Goal: Task Accomplishment & Management: Complete application form

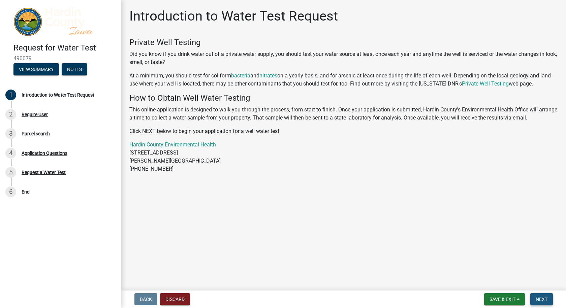
click at [541, 301] on span "Next" at bounding box center [542, 299] width 12 height 5
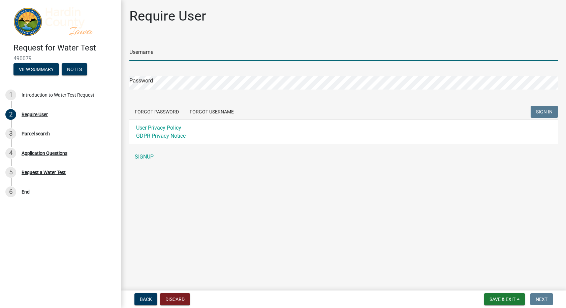
drag, startPoint x: 145, startPoint y: 48, endPoint x: 146, endPoint y: 51, distance: 3.5
click at [145, 48] on input "Username" at bounding box center [343, 54] width 429 height 14
type input "plofstedt"
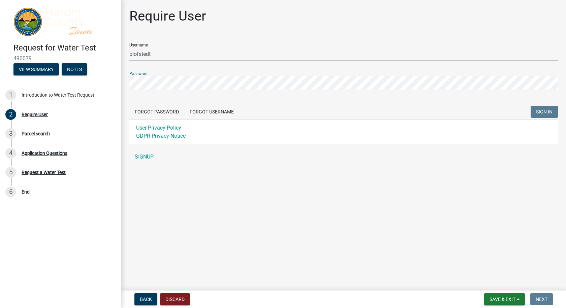
click at [129, 90] on div at bounding box center [129, 90] width 0 height 0
click at [145, 159] on link "SIGNUP" at bounding box center [343, 156] width 429 height 13
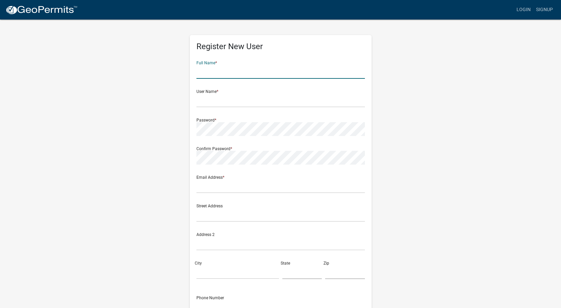
click at [245, 69] on input "text" at bounding box center [281, 72] width 169 height 14
click at [216, 70] on input "text" at bounding box center [281, 72] width 169 height 14
type input "Prentice"
type input "plofstedt"
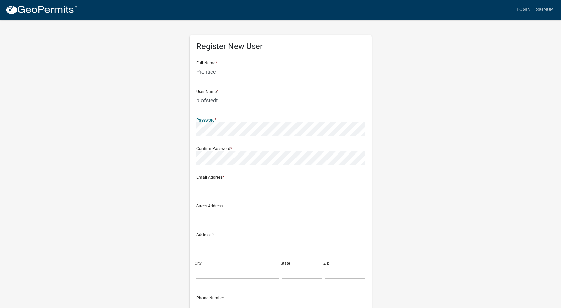
click at [210, 186] on input "text" at bounding box center [281, 187] width 169 height 14
type input "[EMAIL_ADDRESS][DOMAIN_NAME]"
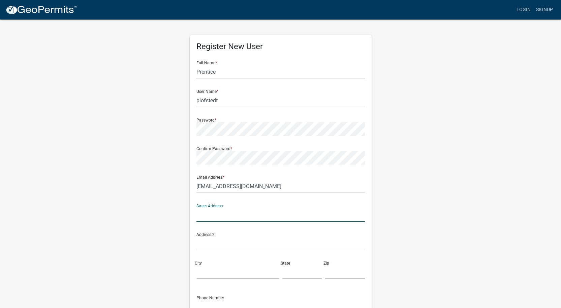
click at [208, 211] on input "text" at bounding box center [281, 215] width 169 height 14
type input "19799 Hwy D20"
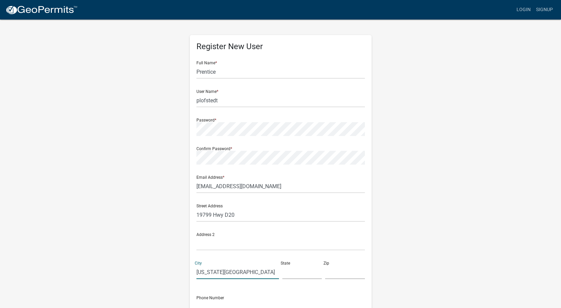
type input "Iowa Falls"
type input "i"
type input "IA"
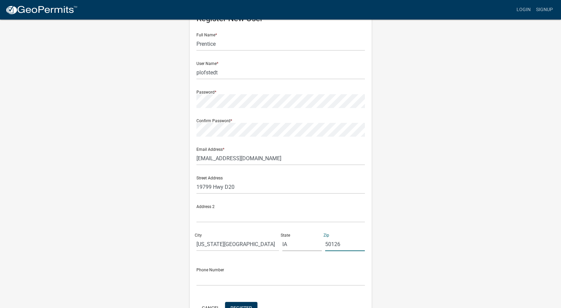
scroll to position [71, 0]
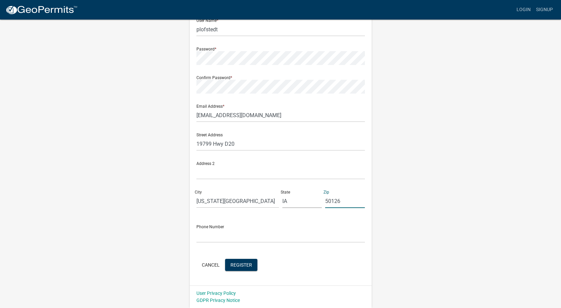
type input "50126"
click at [212, 237] on input "text" at bounding box center [281, 236] width 169 height 14
type input "6413730950"
click at [244, 267] on span "Register" at bounding box center [242, 264] width 22 height 5
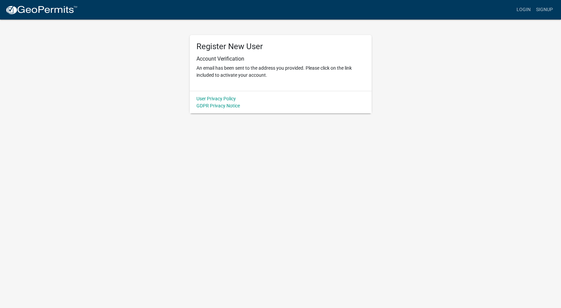
scroll to position [0, 0]
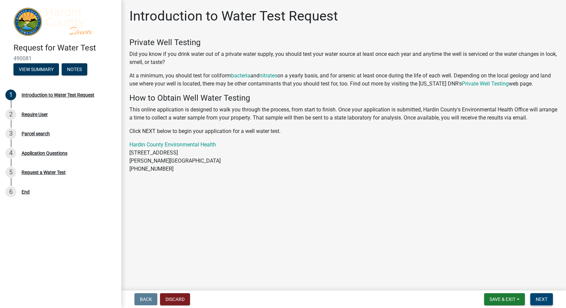
click at [543, 297] on span "Next" at bounding box center [542, 299] width 12 height 5
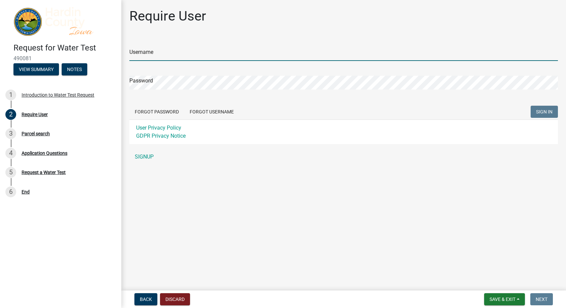
type input "plofstedt"
click at [545, 112] on span "SIGN IN" at bounding box center [544, 111] width 17 height 5
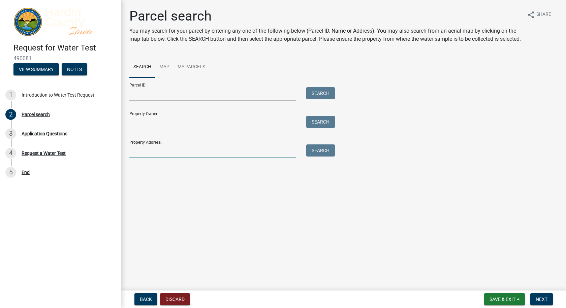
click at [184, 158] on input "Property Address:" at bounding box center [212, 152] width 167 height 14
type input "19799"
click at [317, 157] on button "Search" at bounding box center [320, 151] width 29 height 12
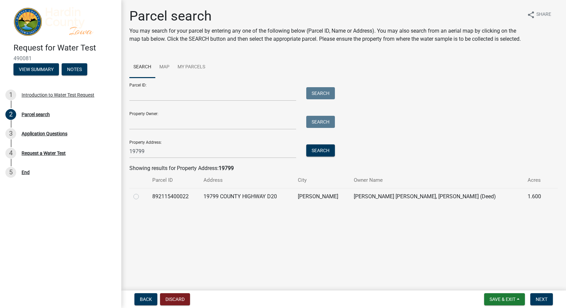
click at [142, 193] on label at bounding box center [142, 193] width 0 height 0
click at [142, 197] on input "radio" at bounding box center [144, 195] width 4 height 4
radio input "true"
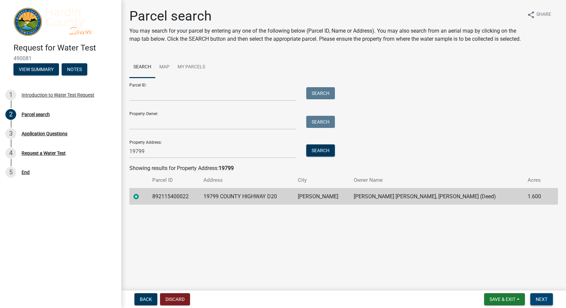
click at [540, 300] on span "Next" at bounding box center [542, 299] width 12 height 5
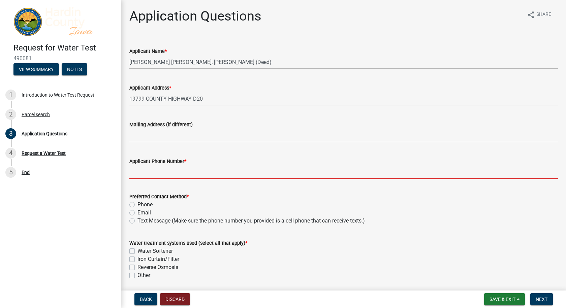
click at [161, 174] on input "Applicant Phone Number *" at bounding box center [343, 173] width 429 height 14
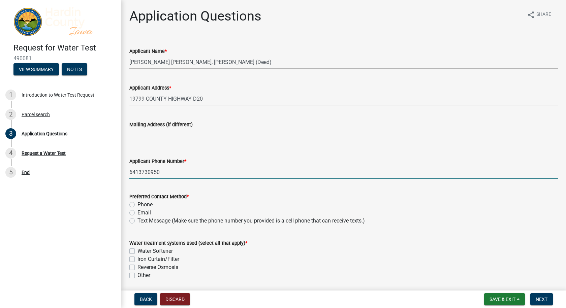
type input "6413730950"
click at [138, 221] on label "Text Message (Make sure the phone number you provided is a cell phone that can …" at bounding box center [252, 221] width 228 height 8
click at [138, 221] on input "Text Message (Make sure the phone number you provided is a cell phone that can …" at bounding box center [140, 219] width 4 height 4
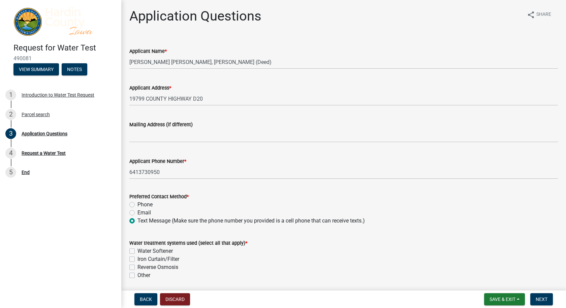
radio input "true"
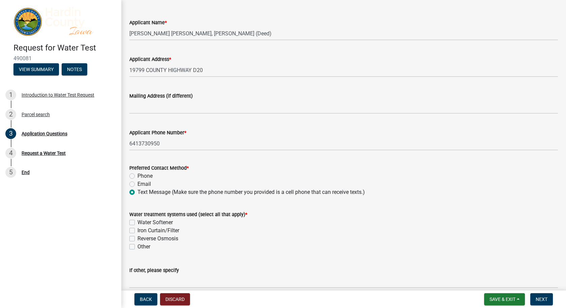
scroll to position [67, 0]
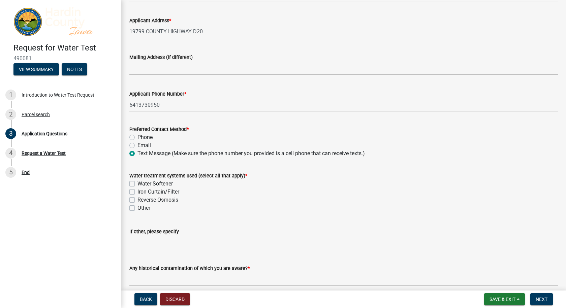
click at [138, 185] on label "Water Softener" at bounding box center [155, 184] width 35 height 8
click at [138, 184] on input "Water Softener" at bounding box center [140, 182] width 4 height 4
checkbox input "true"
checkbox input "false"
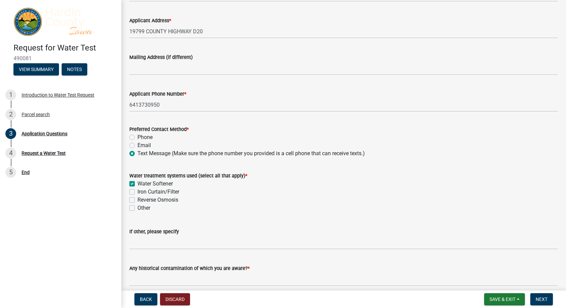
checkbox input "false"
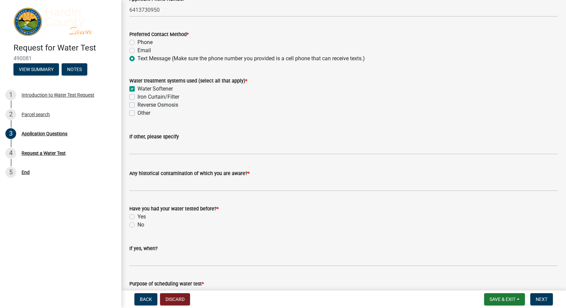
scroll to position [169, 0]
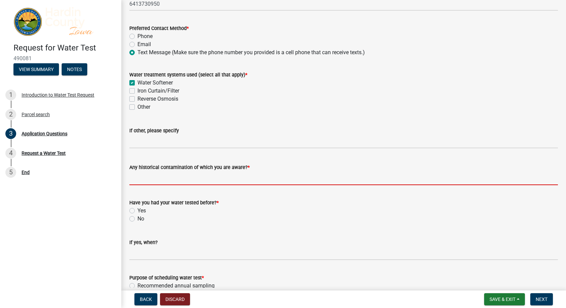
click at [186, 180] on input "Any historical contamination of which you are aware? *" at bounding box center [343, 179] width 429 height 14
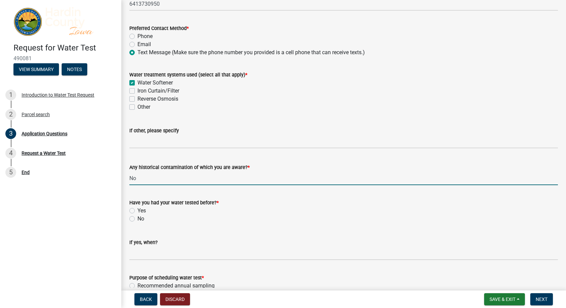
type input "No"
click at [138, 211] on label "Yes" at bounding box center [142, 211] width 8 height 8
click at [138, 211] on input "Yes" at bounding box center [140, 209] width 4 height 4
radio input "true"
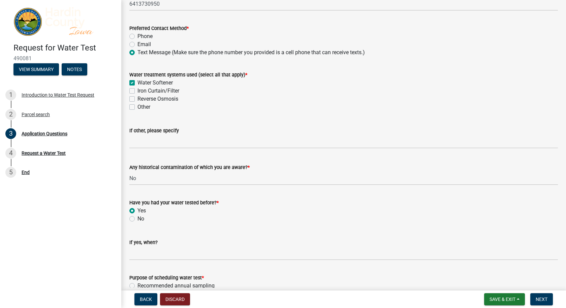
click at [138, 220] on label "No" at bounding box center [141, 219] width 7 height 8
click at [138, 219] on input "No" at bounding box center [140, 217] width 4 height 4
radio input "true"
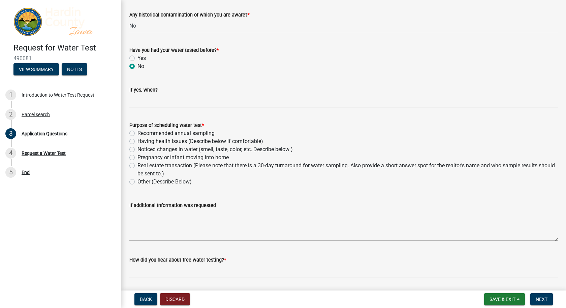
scroll to position [337, 0]
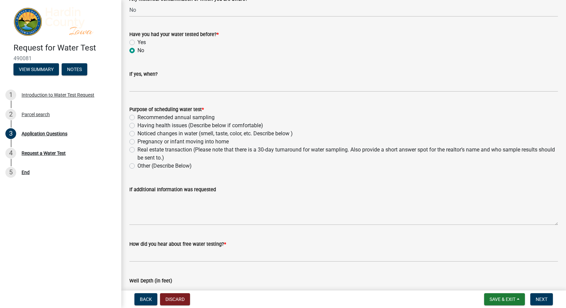
click at [138, 118] on label "Recommended annual sampling" at bounding box center [176, 118] width 77 height 8
click at [138, 118] on input "Recommended annual sampling" at bounding box center [140, 116] width 4 height 4
radio input "true"
click at [138, 166] on label "Other (Describe Below)" at bounding box center [165, 166] width 54 height 8
click at [138, 166] on input "Other (Describe Below)" at bounding box center [140, 164] width 4 height 4
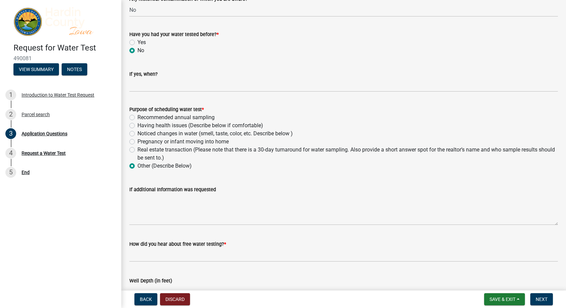
radio input "true"
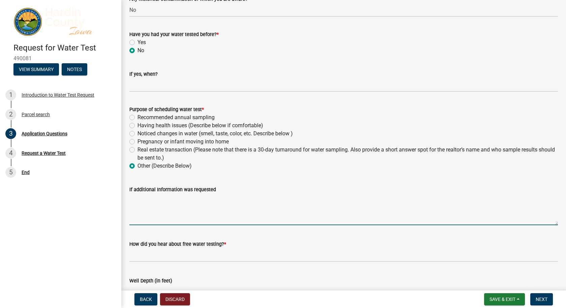
click at [149, 197] on textarea "If additional Information was requested" at bounding box center [343, 210] width 429 height 32
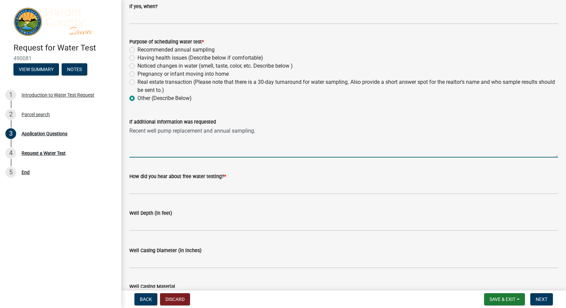
scroll to position [438, 0]
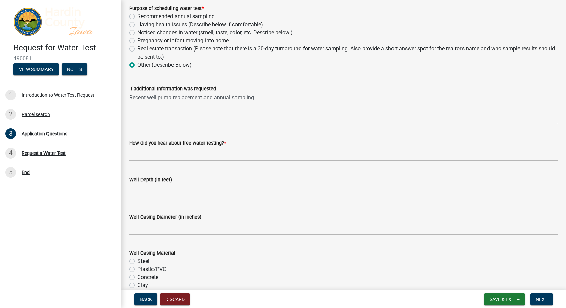
type textarea "Recent well pump replacement and annual sampling."
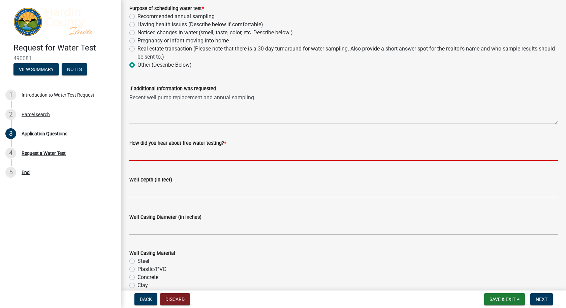
click at [169, 158] on input "How did you hear about free water testing? *" at bounding box center [343, 154] width 429 height 14
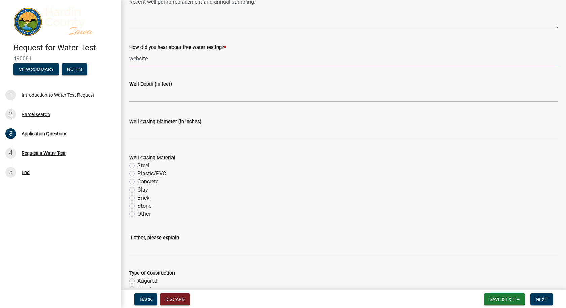
scroll to position [539, 0]
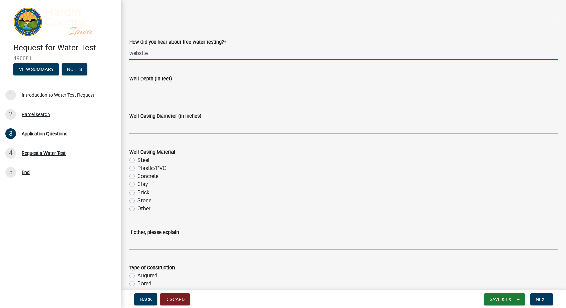
type input "website"
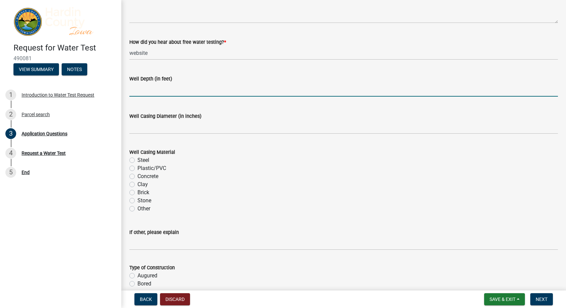
click at [164, 92] on input "text" at bounding box center [343, 90] width 429 height 14
type input "52"
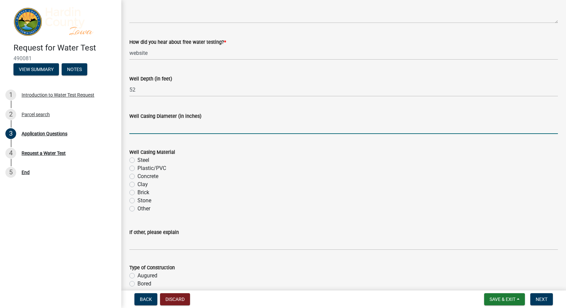
click at [145, 124] on input "text" at bounding box center [343, 127] width 429 height 14
type input "4"
click at [138, 209] on label "Other" at bounding box center [144, 209] width 13 height 8
click at [138, 209] on input "Other" at bounding box center [140, 207] width 4 height 4
radio input "true"
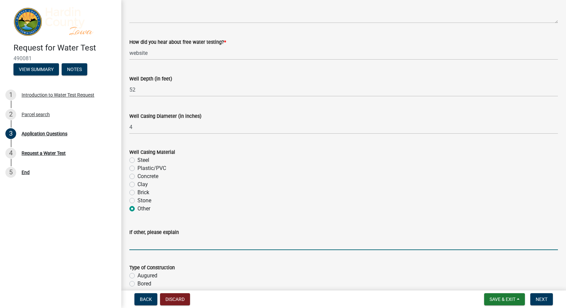
click at [140, 241] on input "If other, please explain" at bounding box center [343, 244] width 429 height 14
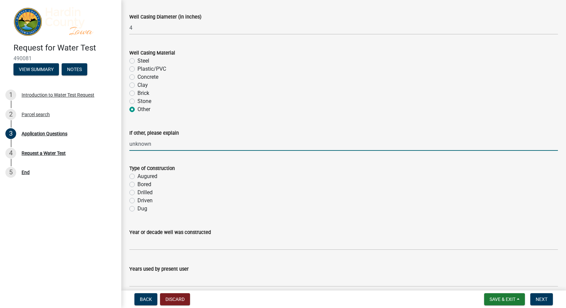
scroll to position [641, 0]
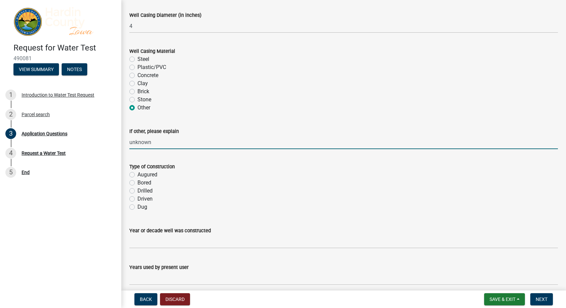
type input "unknown"
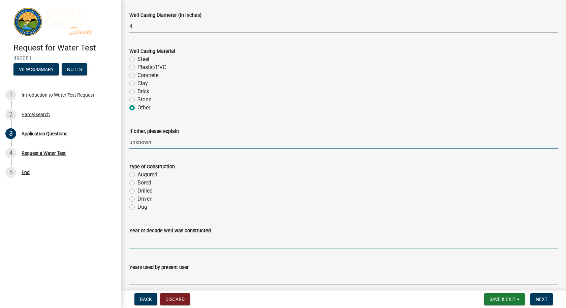
click at [140, 241] on input "Year or decade well was constructed" at bounding box center [343, 242] width 429 height 14
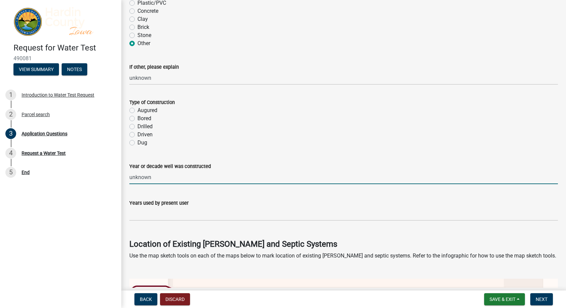
scroll to position [708, 0]
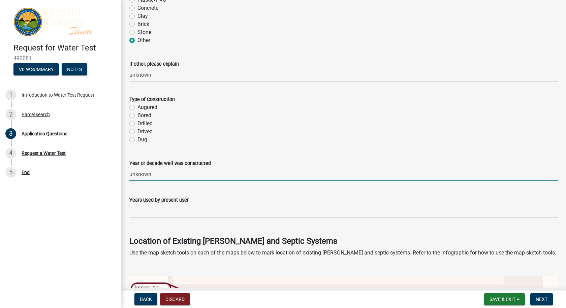
type input "unknown"
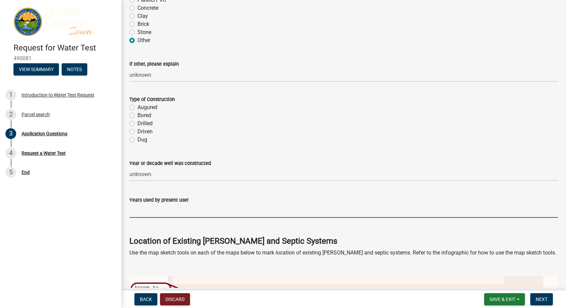
click at [146, 215] on input "text" at bounding box center [343, 211] width 429 height 14
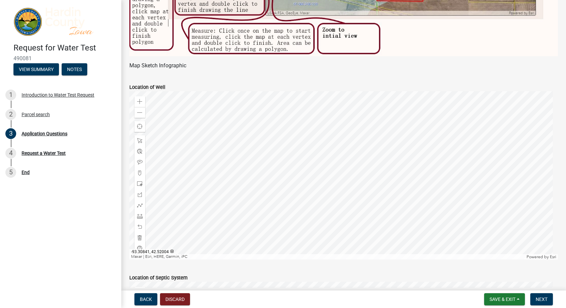
scroll to position [1146, 0]
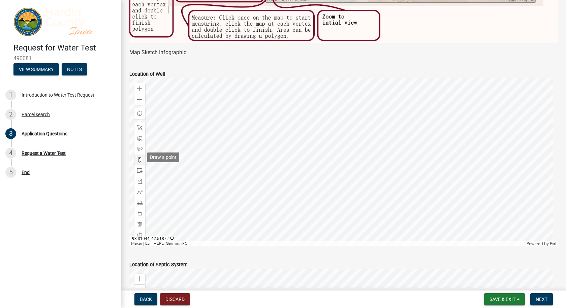
type input "9"
click at [139, 157] on span at bounding box center [139, 159] width 5 height 5
click at [141, 86] on span at bounding box center [139, 88] width 5 height 5
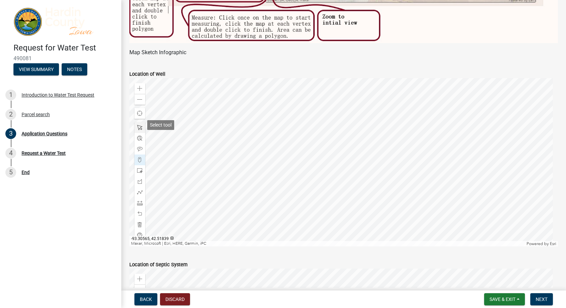
click at [141, 126] on span at bounding box center [139, 127] width 5 height 5
click at [293, 206] on div at bounding box center [343, 162] width 429 height 169
drag, startPoint x: 140, startPoint y: 157, endPoint x: 170, endPoint y: 159, distance: 29.7
click at [141, 157] on span at bounding box center [139, 159] width 5 height 5
click at [297, 149] on div at bounding box center [343, 162] width 429 height 169
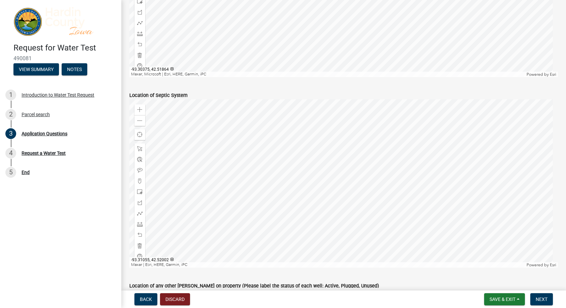
scroll to position [1384, 0]
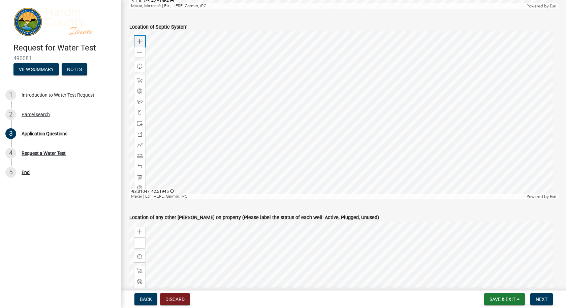
click at [138, 39] on span at bounding box center [139, 41] width 5 height 5
click at [299, 196] on div at bounding box center [343, 115] width 429 height 169
click at [139, 111] on span at bounding box center [139, 112] width 5 height 5
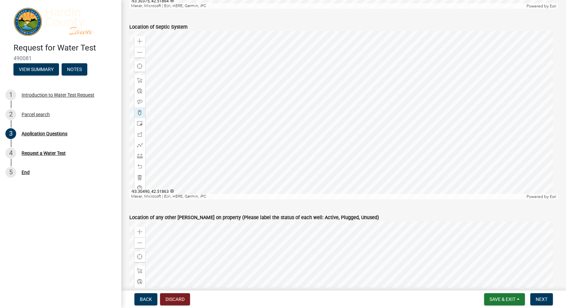
click at [308, 118] on div at bounding box center [343, 115] width 429 height 169
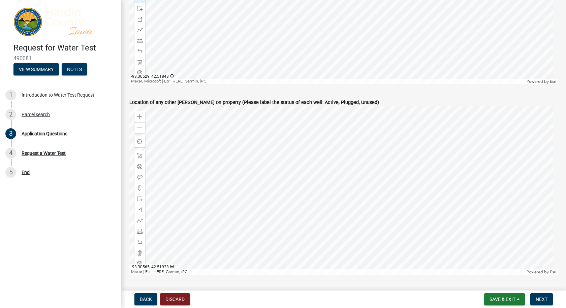
scroll to position [1516, 0]
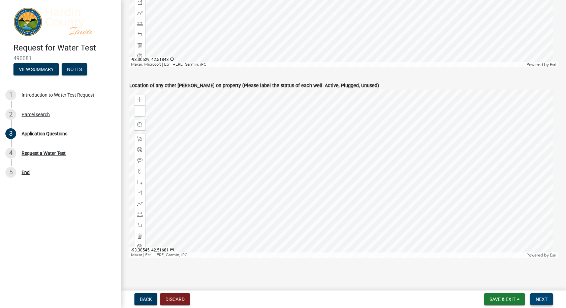
click at [542, 300] on span "Next" at bounding box center [542, 299] width 12 height 5
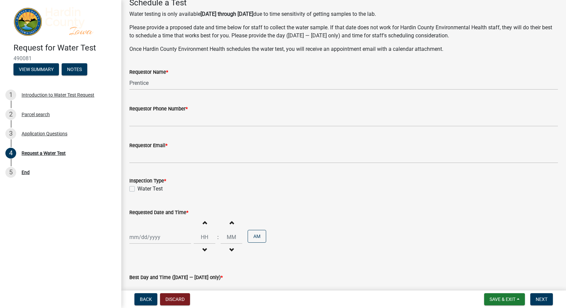
scroll to position [101, 0]
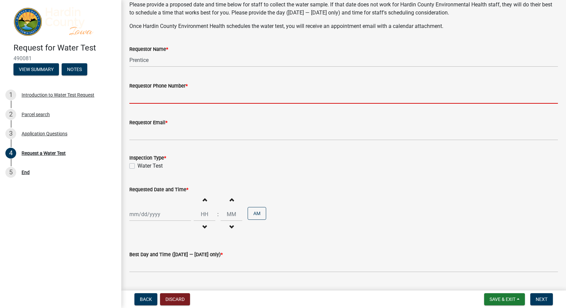
click at [169, 96] on input "Requestor Phone Number *" at bounding box center [343, 97] width 429 height 14
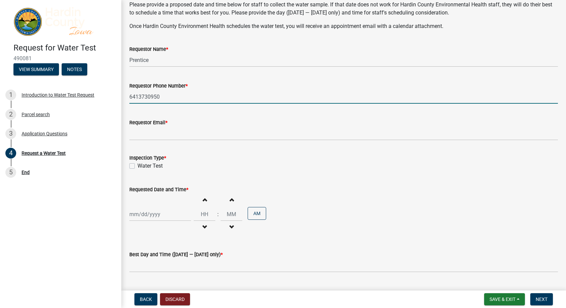
type input "6413730950"
click at [149, 134] on input "Requestor Email *" at bounding box center [343, 134] width 429 height 14
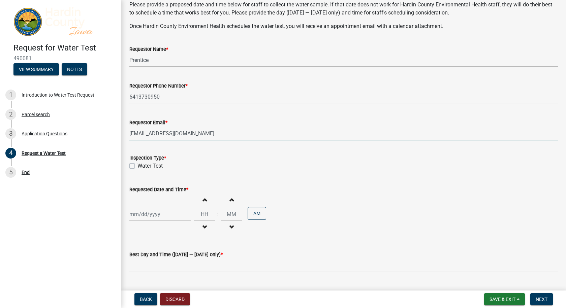
type input "[EMAIL_ADDRESS][DOMAIN_NAME]"
click at [135, 166] on div "Water Test" at bounding box center [343, 166] width 429 height 8
click at [138, 166] on label "Water Test" at bounding box center [150, 166] width 25 height 8
click at [138, 166] on input "Water Test" at bounding box center [140, 164] width 4 height 4
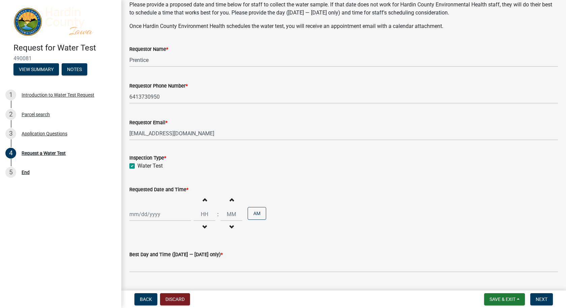
checkbox input "true"
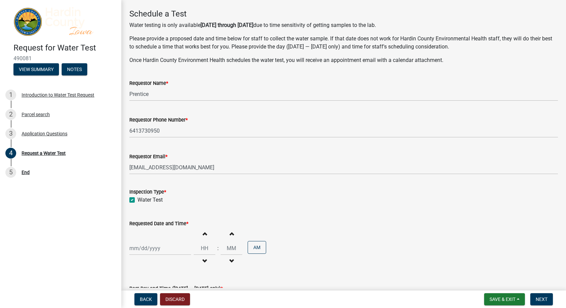
scroll to position [34, 0]
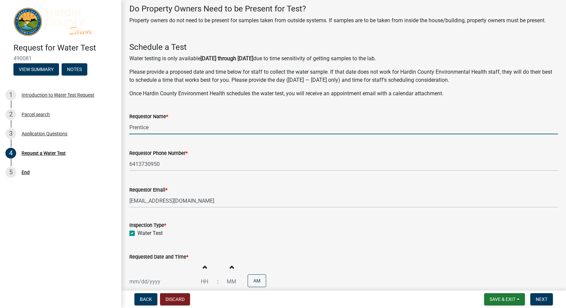
click at [160, 128] on input "Prentice" at bounding box center [343, 128] width 429 height 14
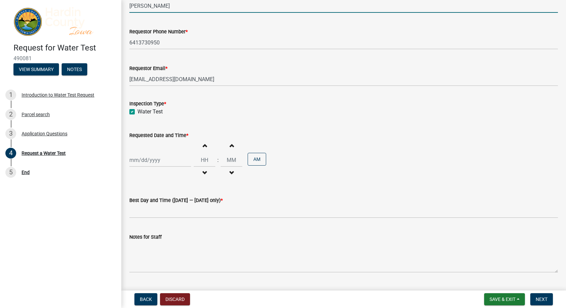
scroll to position [172, 0]
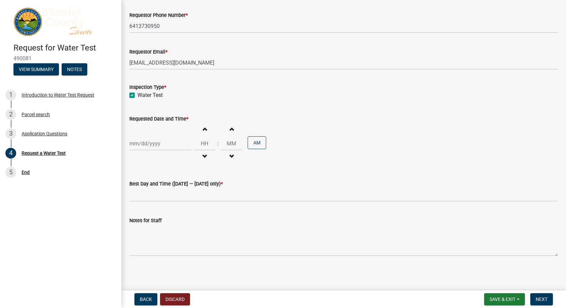
type input "[PERSON_NAME]"
click at [134, 145] on div at bounding box center [160, 144] width 62 height 14
select select "10"
select select "2025"
click at [136, 201] on div "13" at bounding box center [136, 201] width 11 height 11
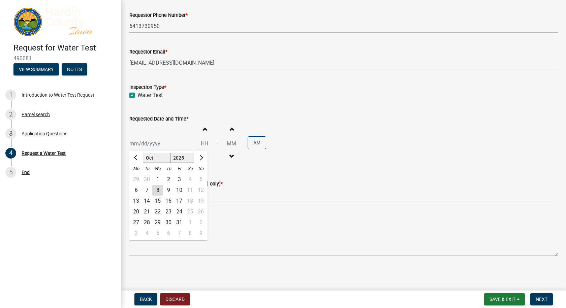
type input "[DATE]"
click at [203, 131] on span "button" at bounding box center [204, 128] width 3 height 5
type input "01"
type input "00"
click at [203, 131] on span "button" at bounding box center [204, 128] width 3 height 5
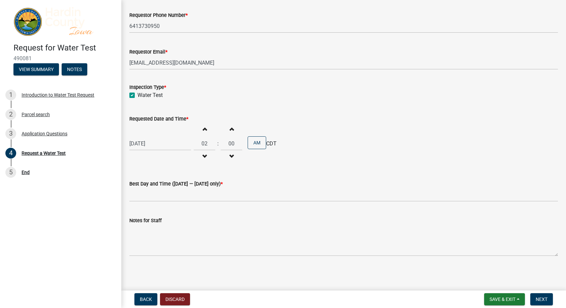
click at [203, 131] on span "button" at bounding box center [204, 128] width 3 height 5
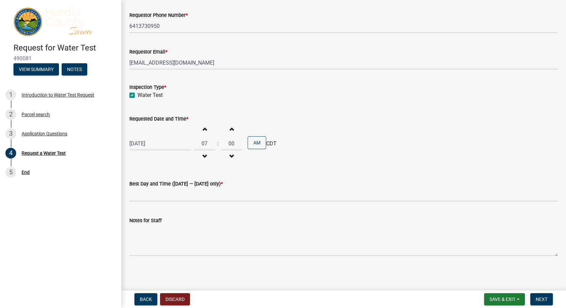
click at [203, 131] on span "button" at bounding box center [204, 128] width 3 height 5
type input "09"
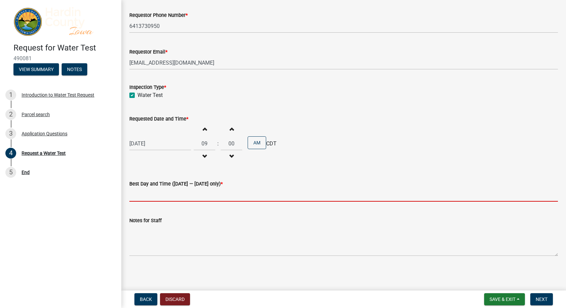
click at [171, 192] on input "Best Day and Time ([DATE] — [DATE] only) *" at bounding box center [343, 195] width 429 height 14
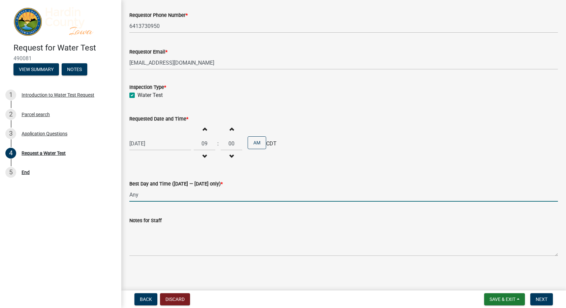
type input "Any"
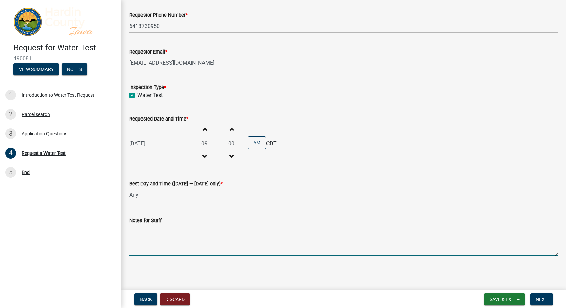
click at [160, 237] on textarea "Notes for Staff" at bounding box center [343, 241] width 429 height 32
type textarea "Outside faucet on east side of house."
click at [537, 297] on span "Next" at bounding box center [542, 299] width 12 height 5
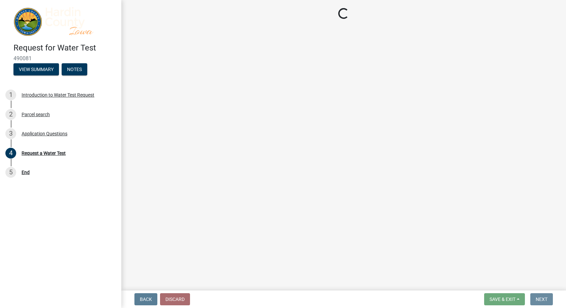
scroll to position [0, 0]
